Goal: Navigation & Orientation: Find specific page/section

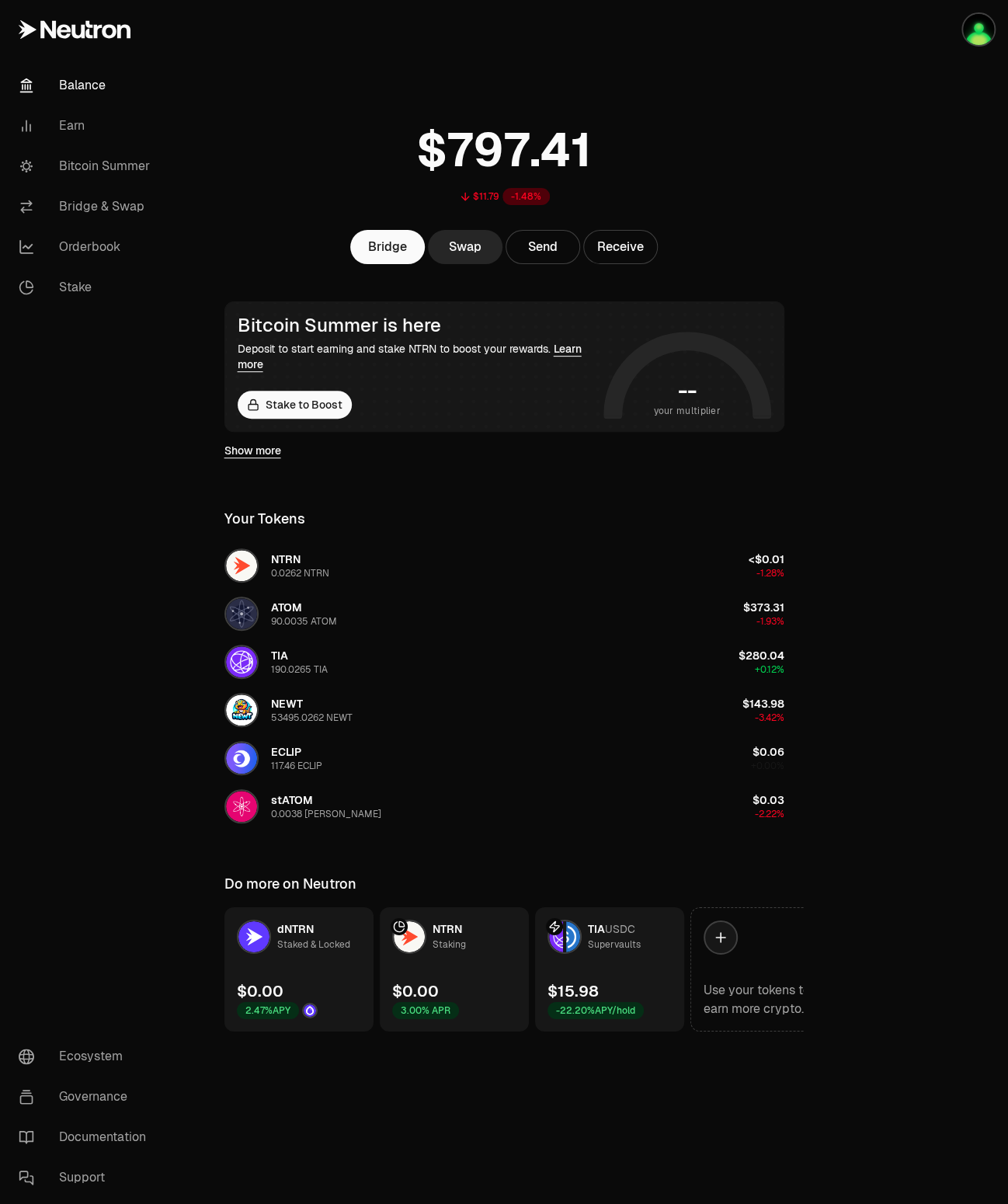
click at [277, 452] on link "Show more" at bounding box center [253, 451] width 57 height 16
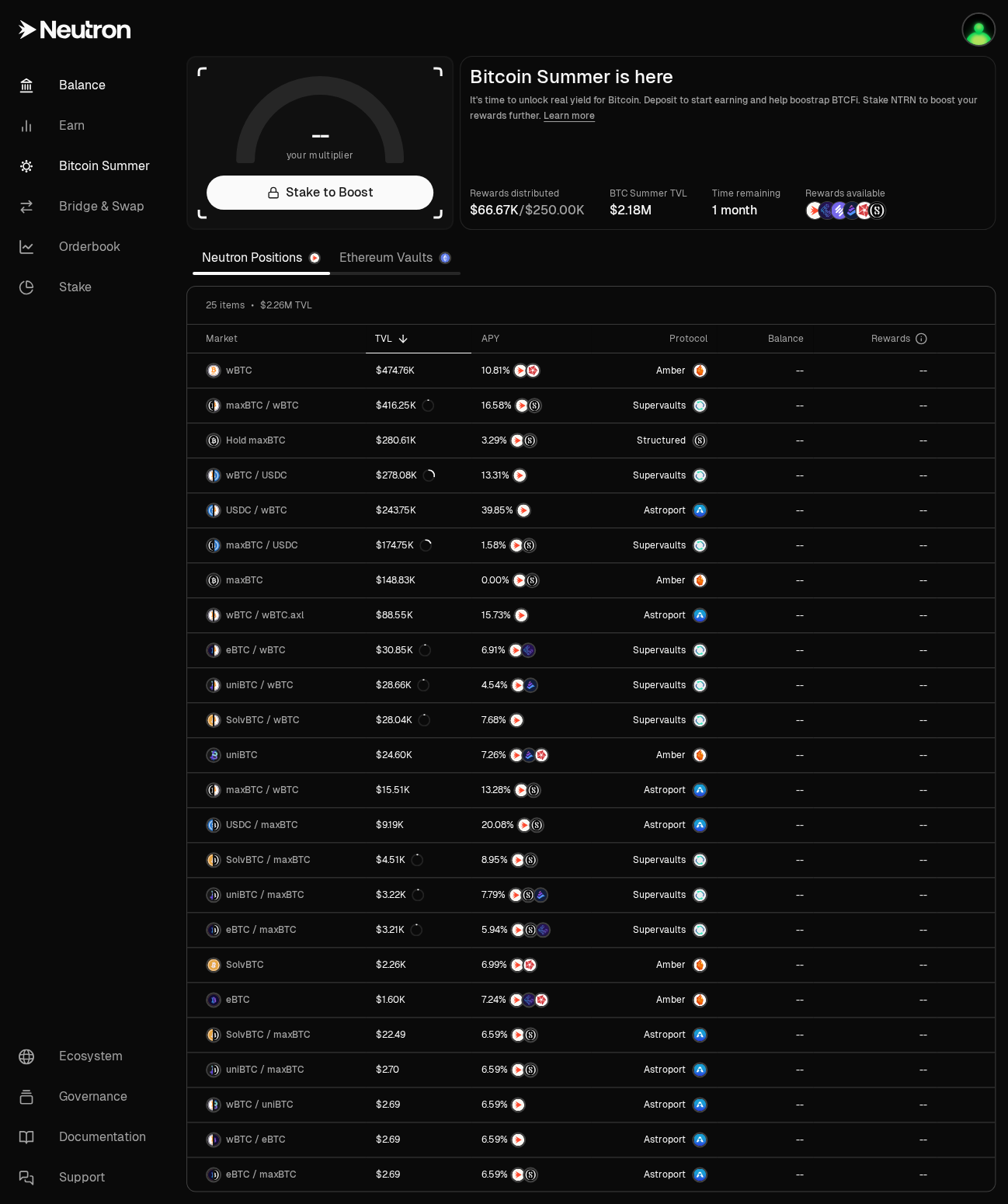
click at [105, 76] on link "Balance" at bounding box center [87, 85] width 161 height 40
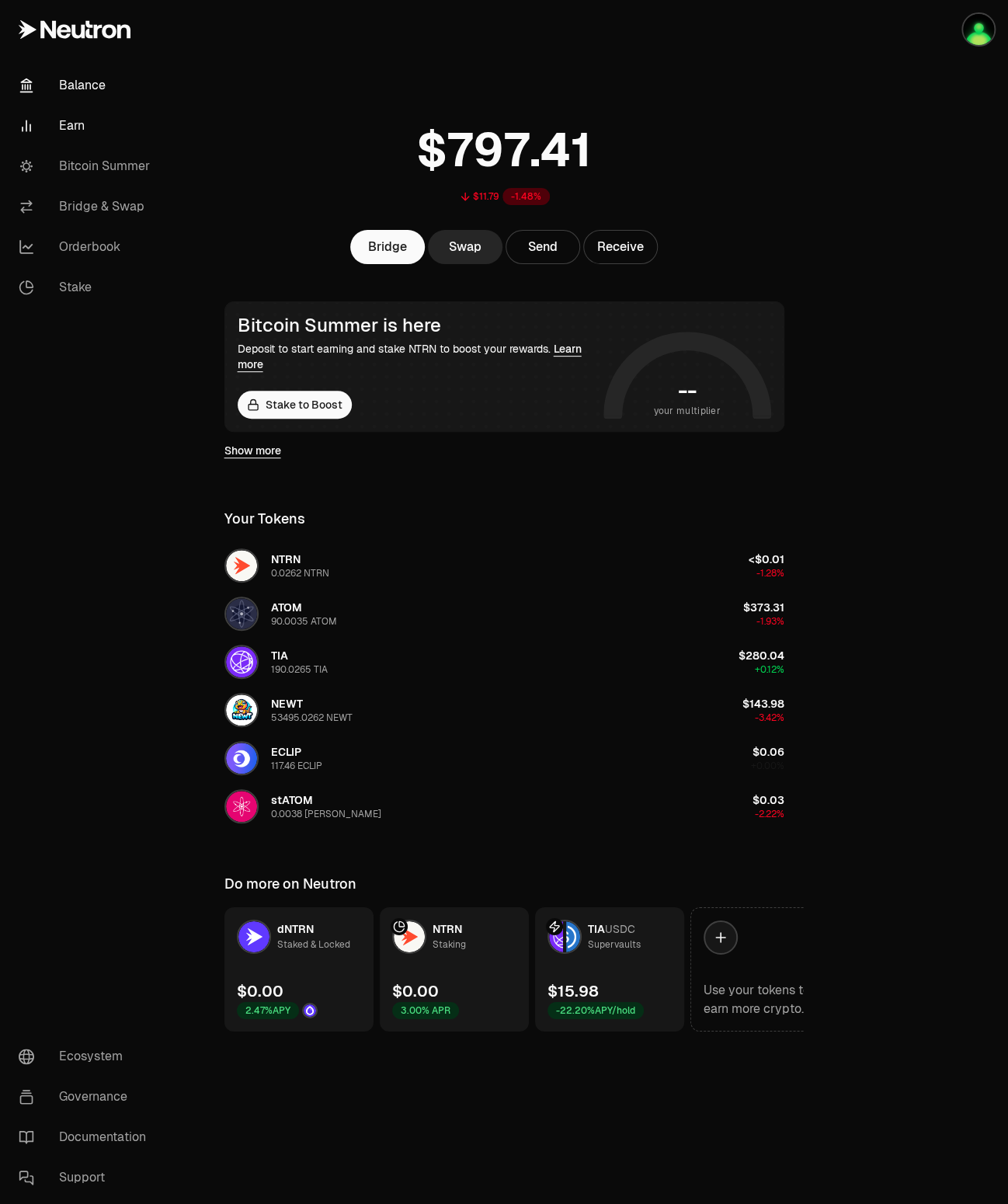
click at [84, 131] on link "Earn" at bounding box center [87, 125] width 161 height 40
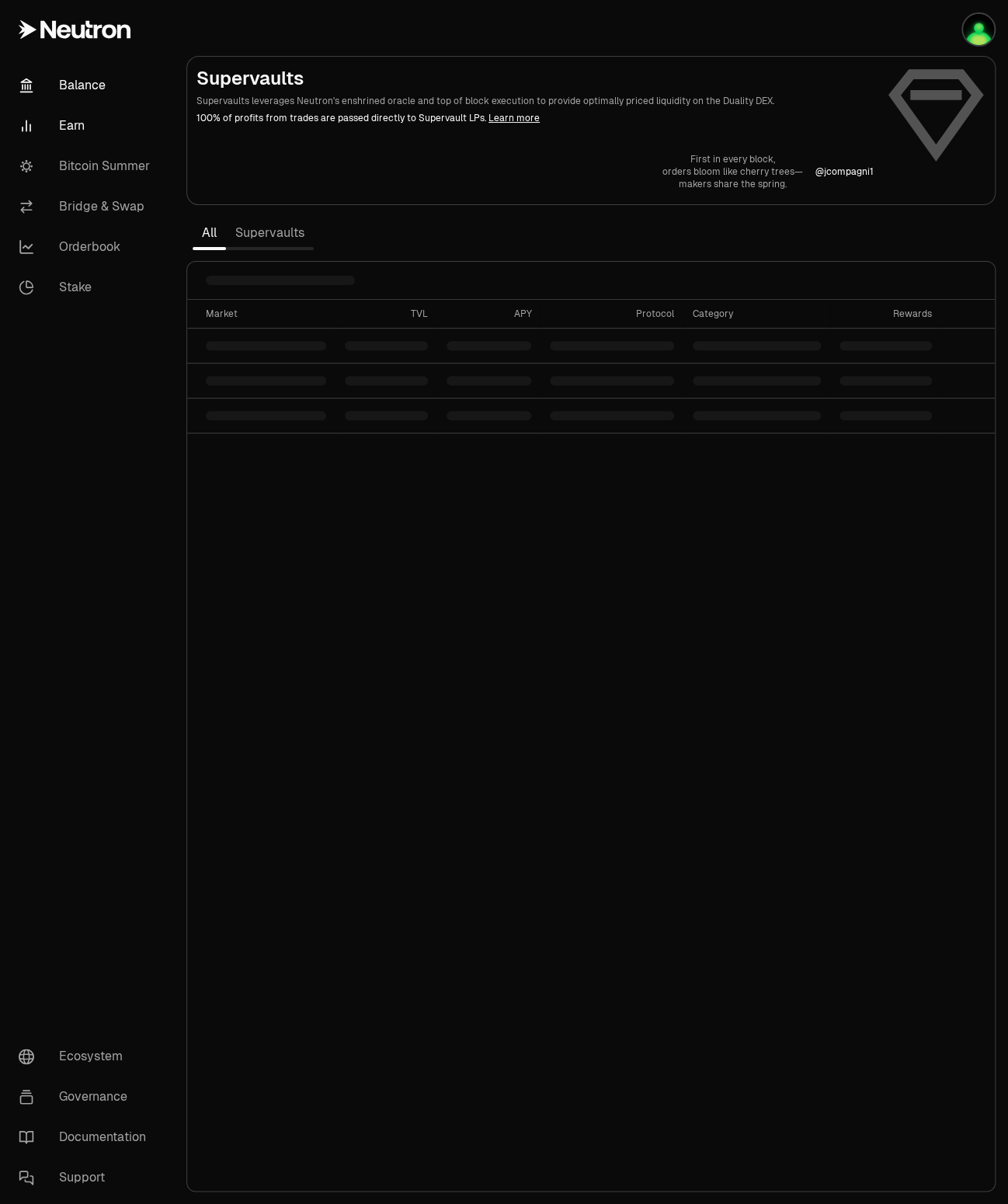
click at [96, 85] on link "Balance" at bounding box center [87, 85] width 161 height 40
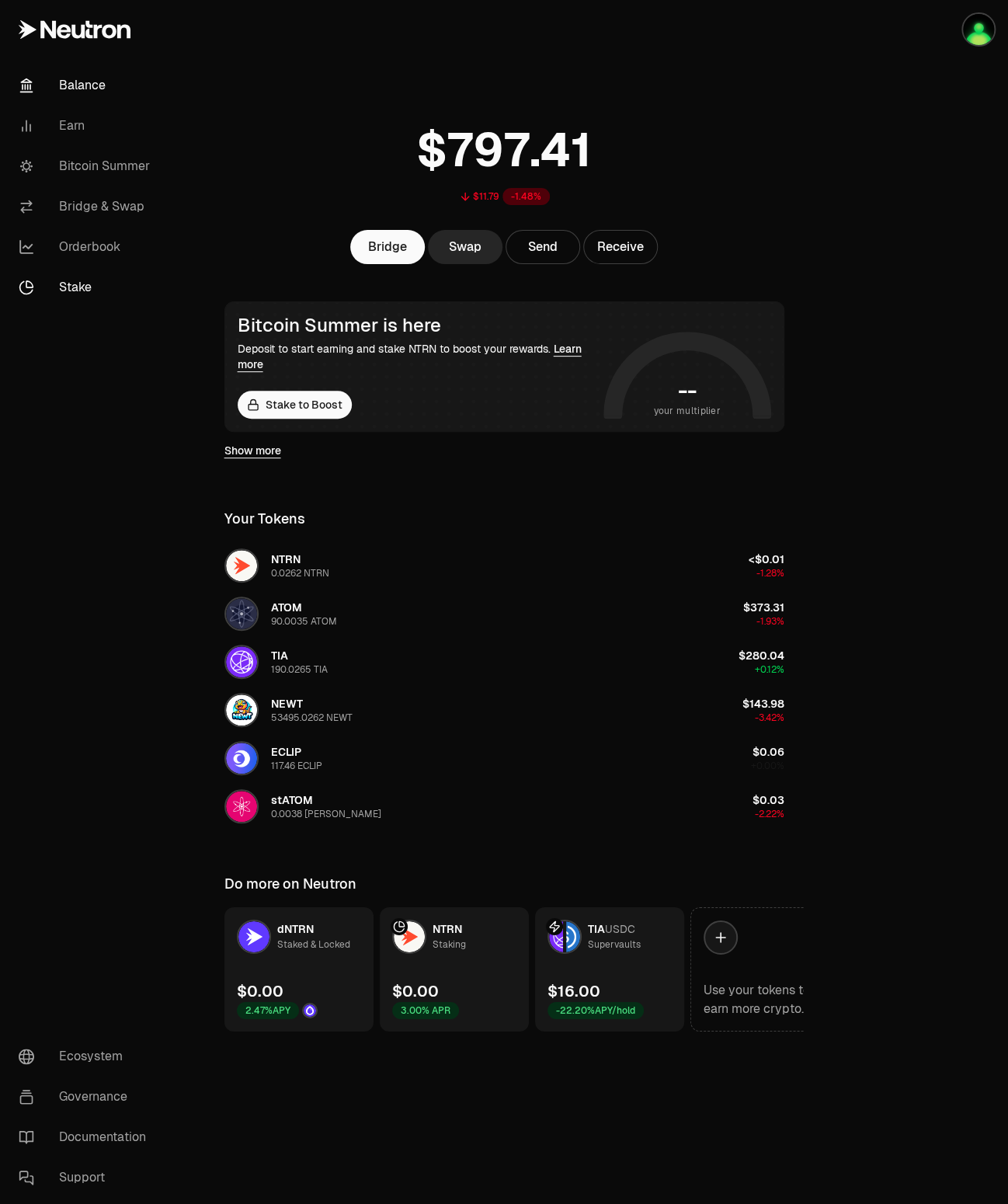
click at [80, 276] on link "Stake" at bounding box center [87, 287] width 161 height 40
